Goal: Download file/media

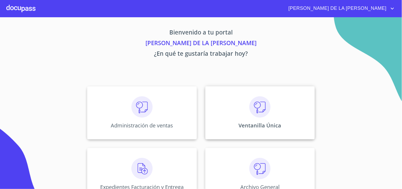
click at [249, 107] on img at bounding box center [259, 106] width 21 height 21
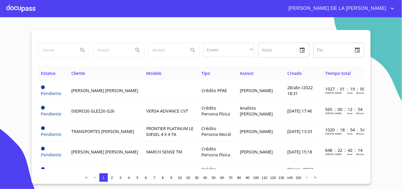
click at [61, 44] on input "search" at bounding box center [56, 50] width 36 height 14
type input "[PERSON_NAME]"
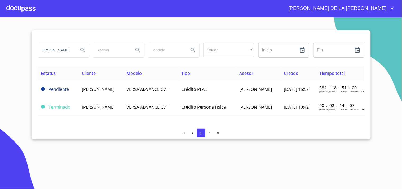
scroll to position [0, 0]
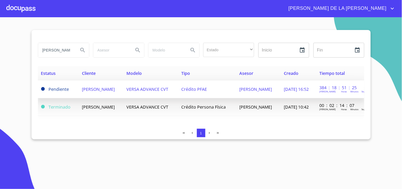
click at [165, 91] on span "VERSA ADVANCE CVT" at bounding box center [148, 89] width 42 height 6
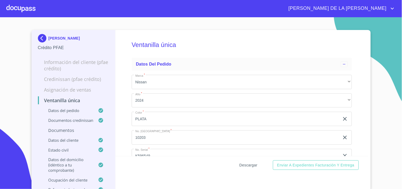
click at [254, 162] on span "Descargar" at bounding box center [248, 165] width 18 height 7
